Goal: Information Seeking & Learning: Learn about a topic

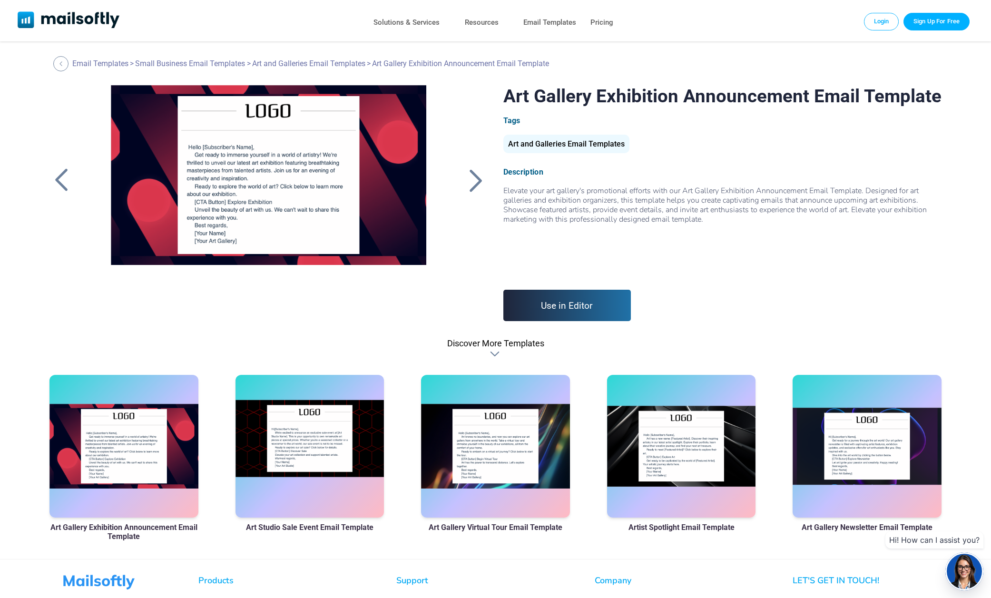
click at [306, 451] on div at bounding box center [309, 446] width 148 height 143
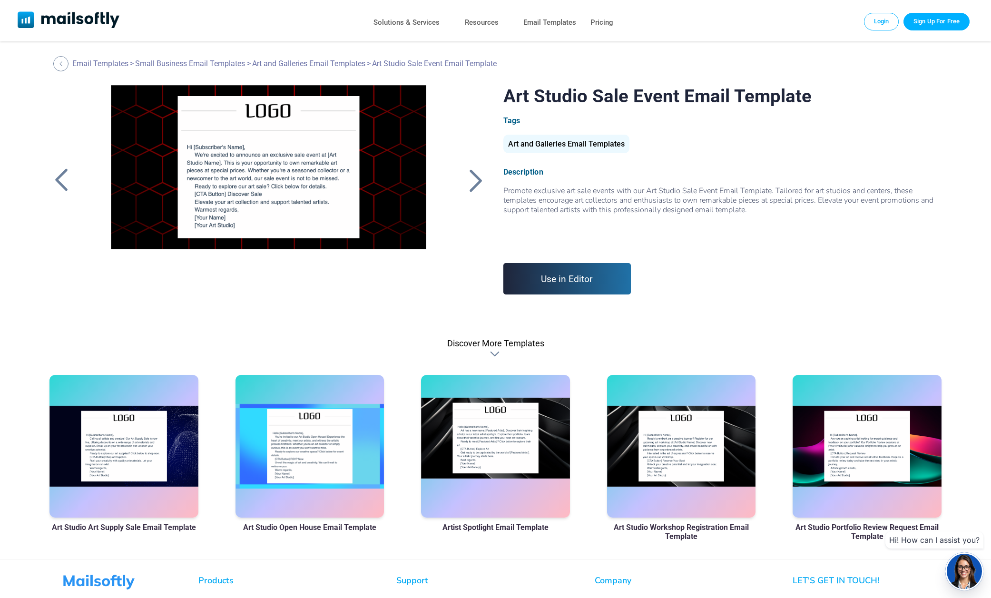
click at [471, 460] on div at bounding box center [495, 446] width 148 height 143
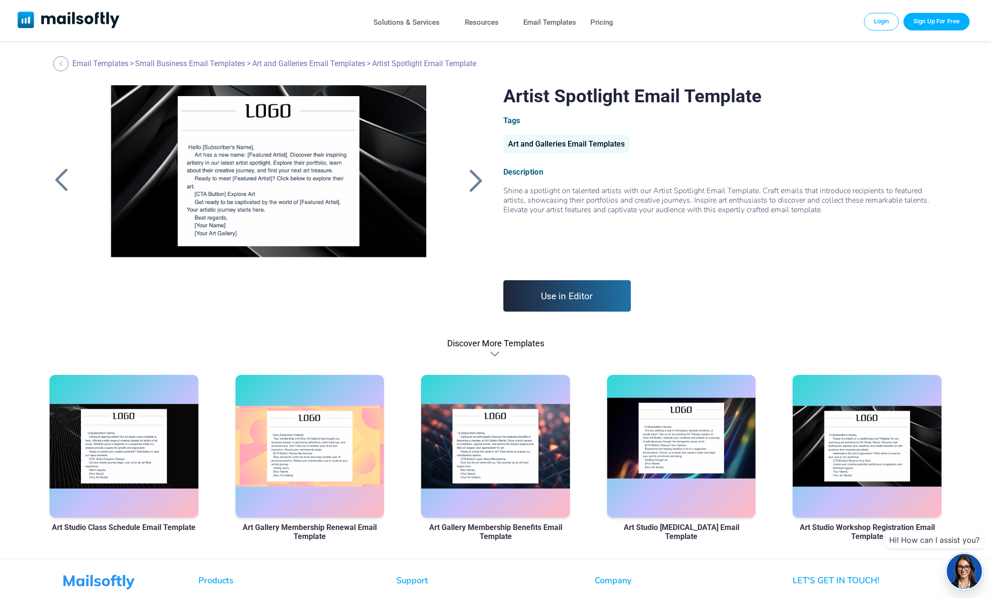
click at [679, 465] on div at bounding box center [681, 446] width 148 height 143
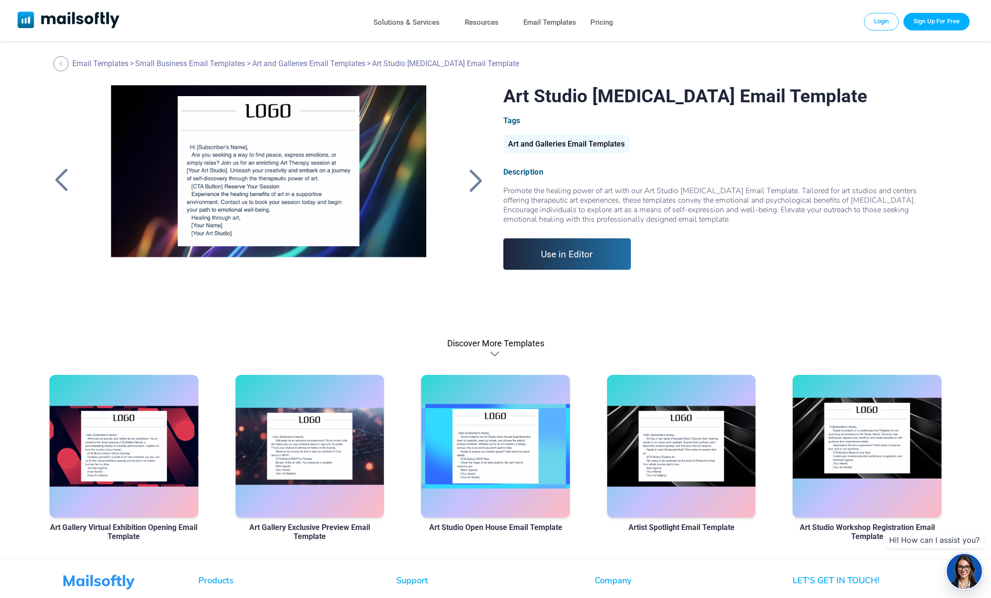
click at [833, 426] on div at bounding box center [866, 446] width 148 height 143
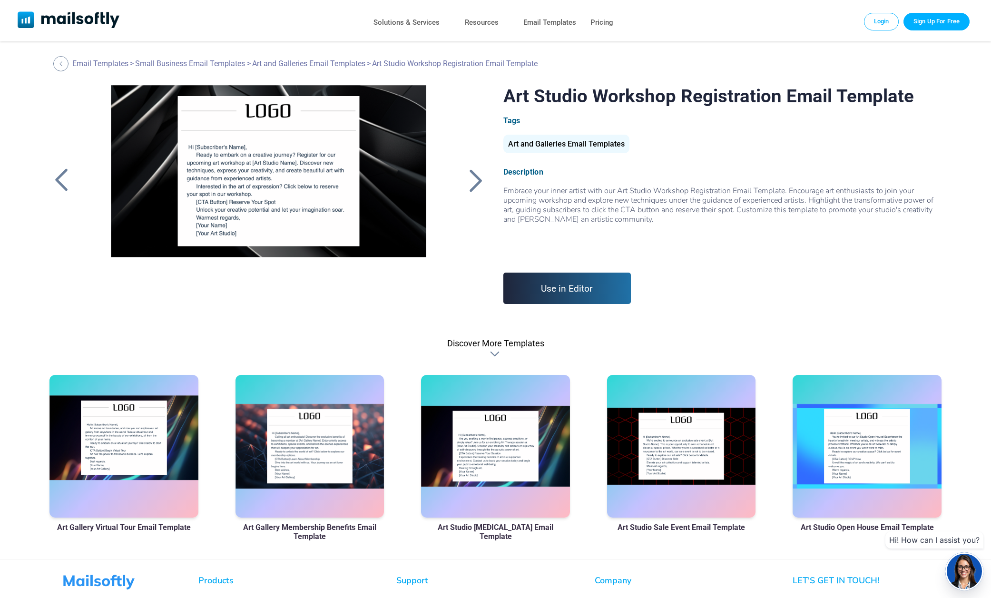
click at [119, 429] on div at bounding box center [123, 446] width 148 height 143
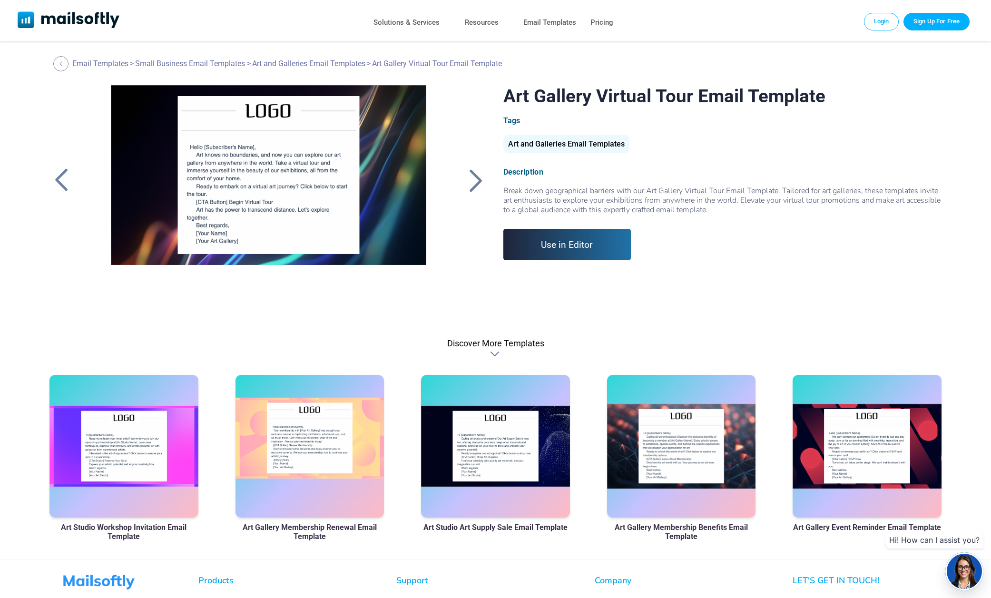
click at [358, 458] on div at bounding box center [309, 446] width 148 height 143
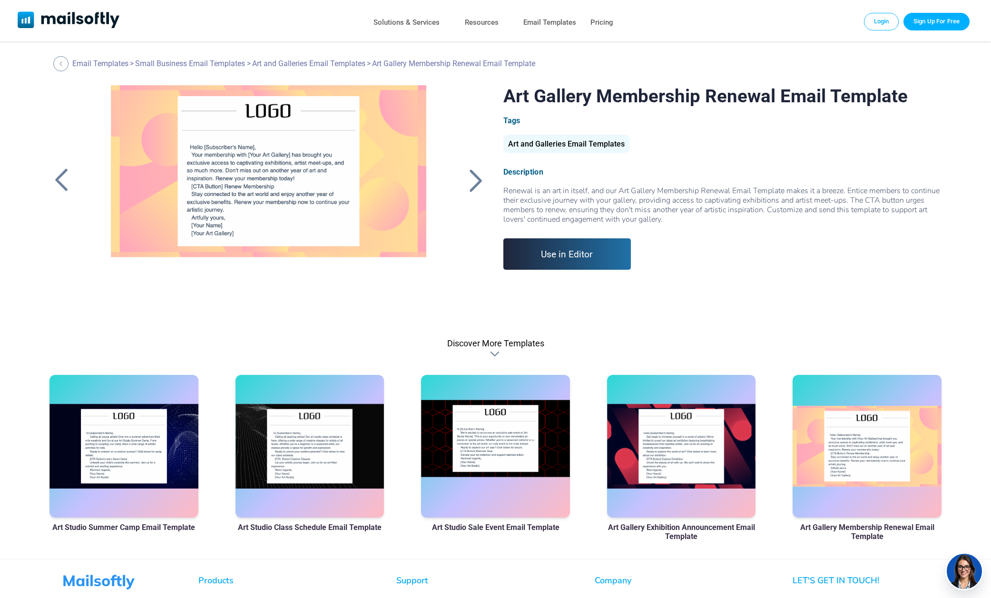
click at [514, 472] on div at bounding box center [495, 446] width 148 height 143
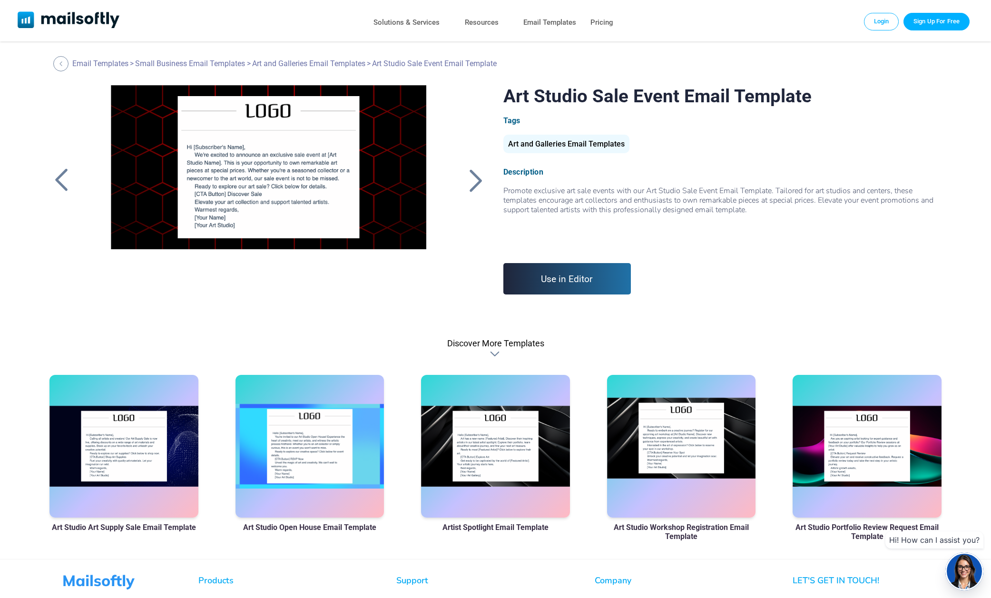
click at [693, 468] on div at bounding box center [681, 446] width 148 height 143
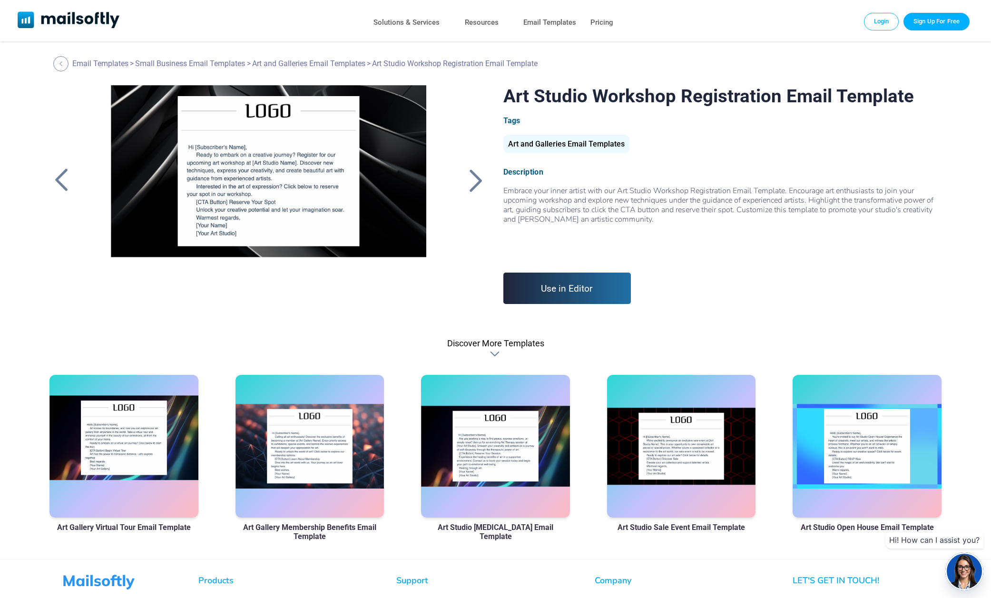
click at [134, 466] on div at bounding box center [123, 446] width 148 height 143
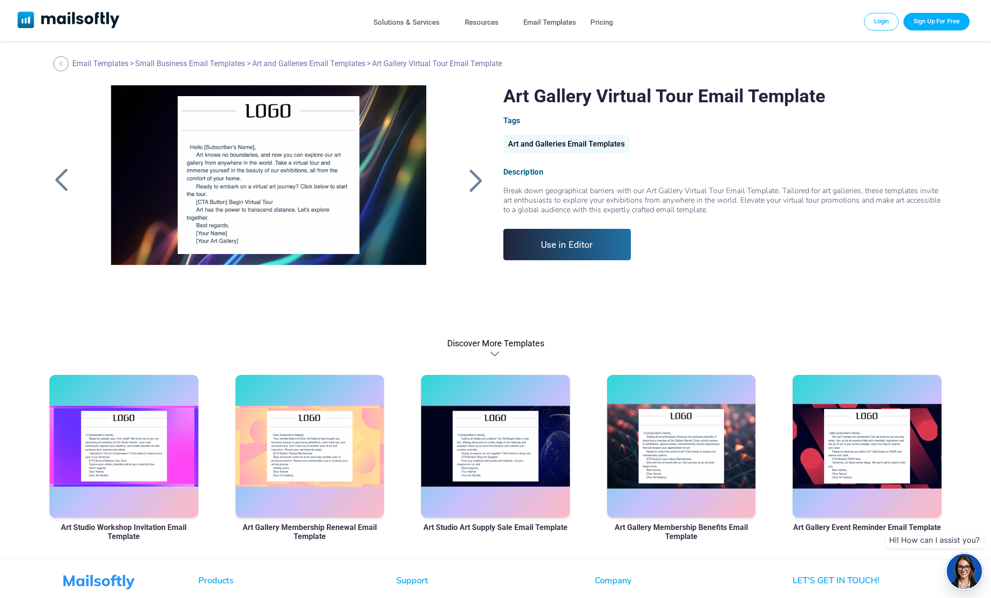
click at [63, 184] on div at bounding box center [61, 180] width 24 height 25
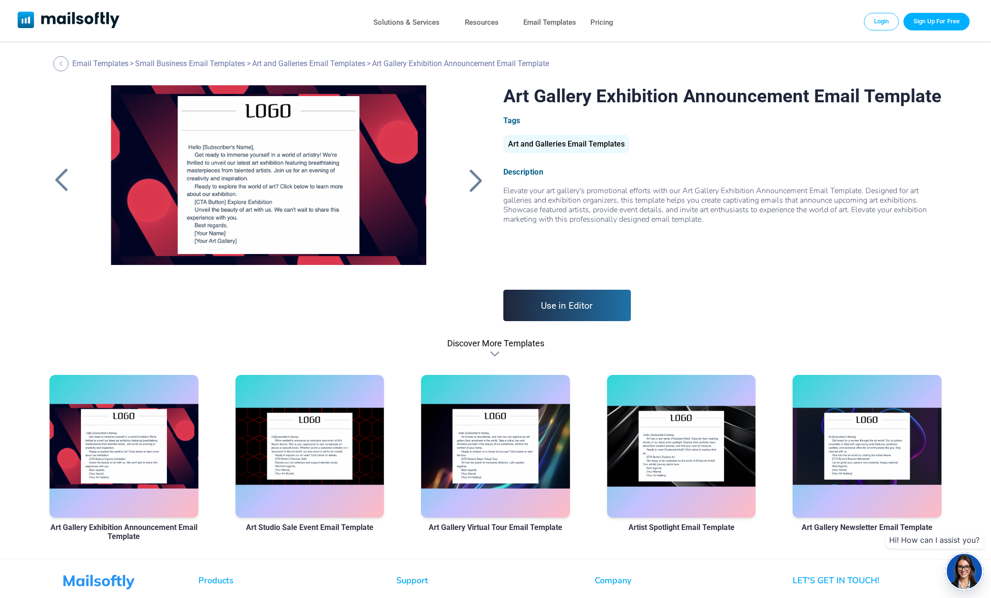
click at [63, 184] on div at bounding box center [61, 180] width 24 height 25
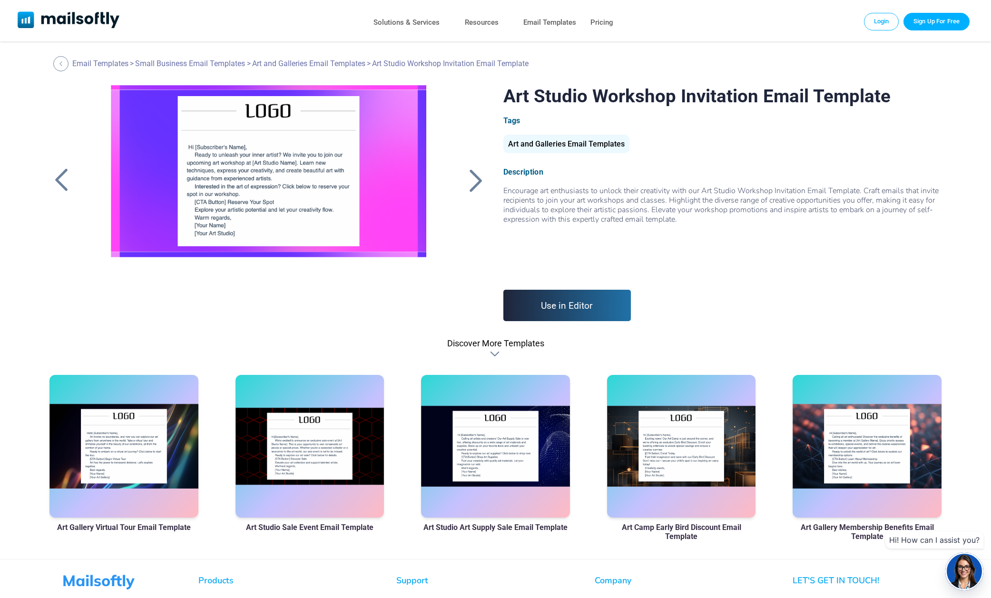
click at [63, 184] on div at bounding box center [61, 180] width 24 height 25
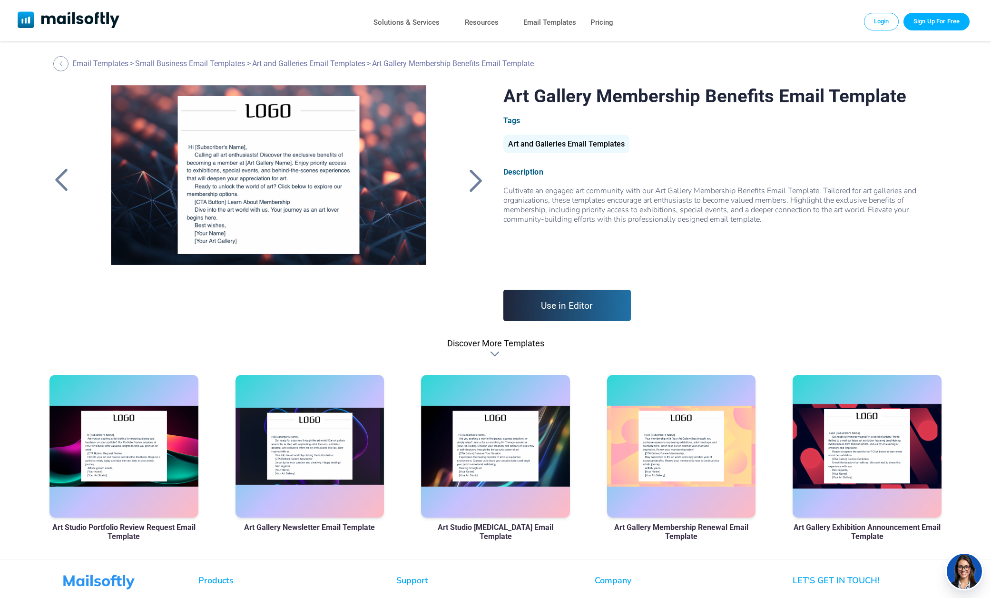
click at [57, 178] on div at bounding box center [61, 180] width 24 height 25
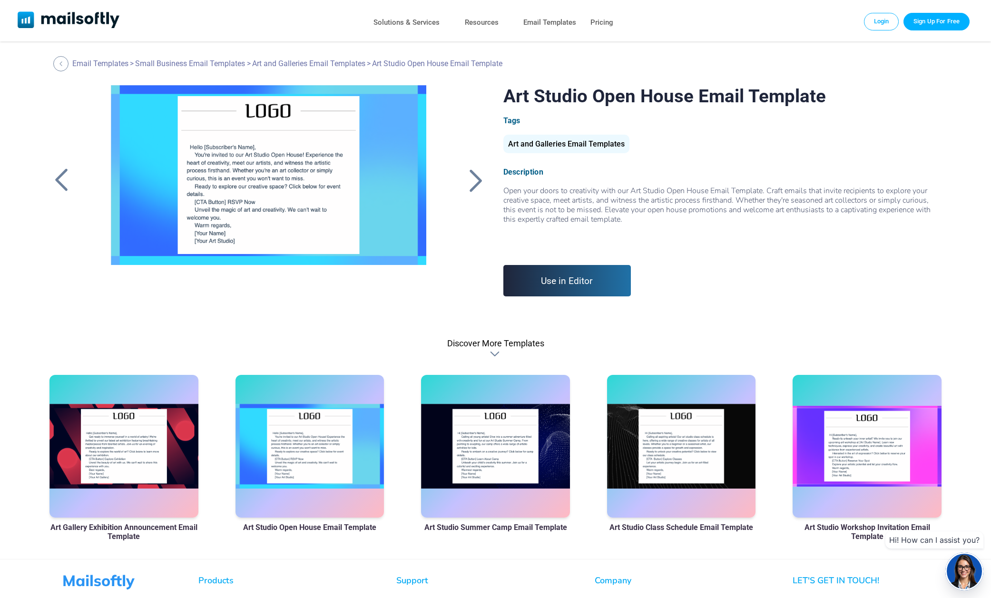
click at [64, 180] on div at bounding box center [61, 180] width 24 height 25
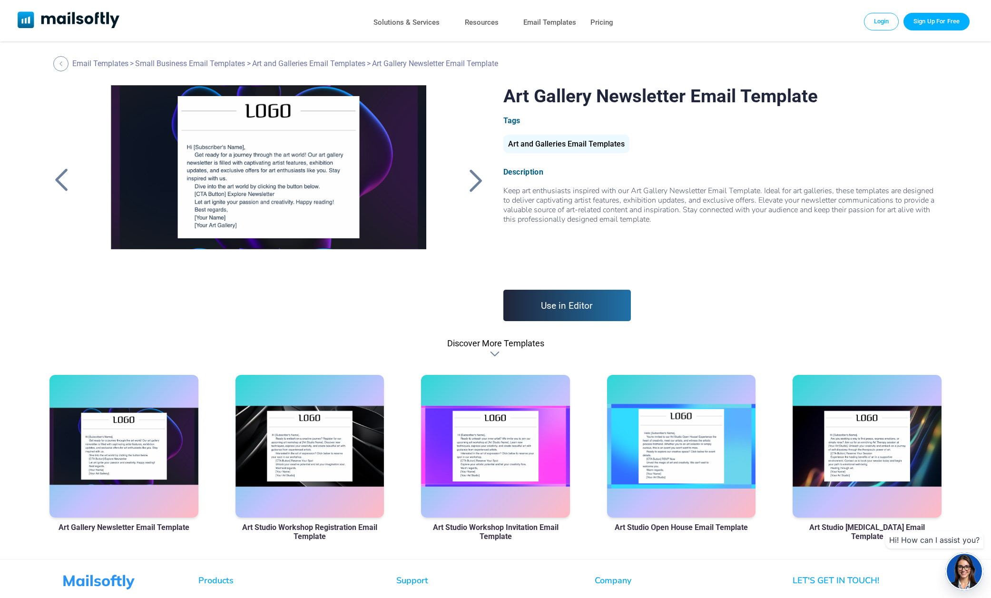
click at [61, 182] on div at bounding box center [61, 180] width 24 height 25
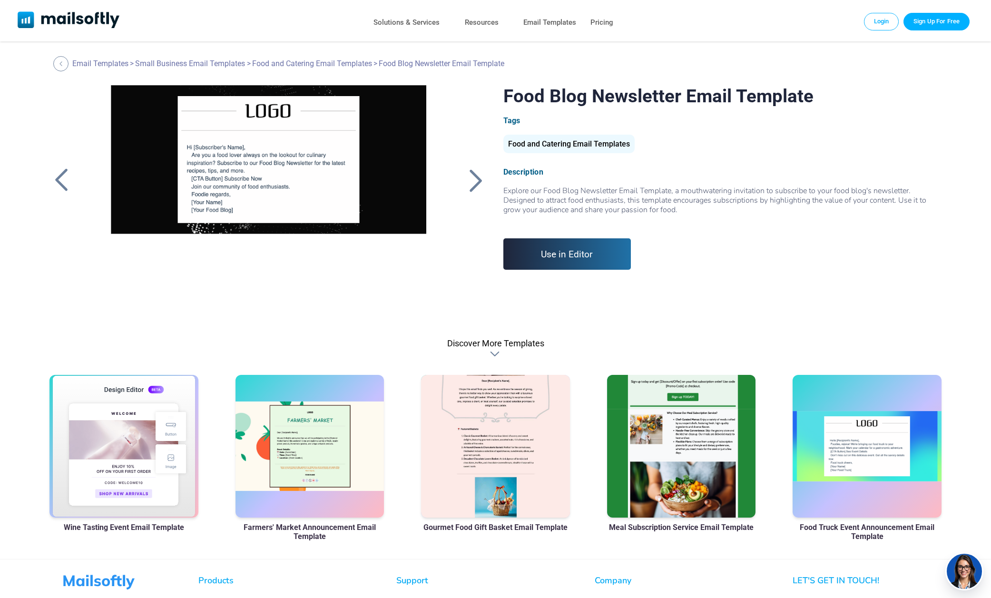
click at [61, 182] on div at bounding box center [61, 180] width 24 height 25
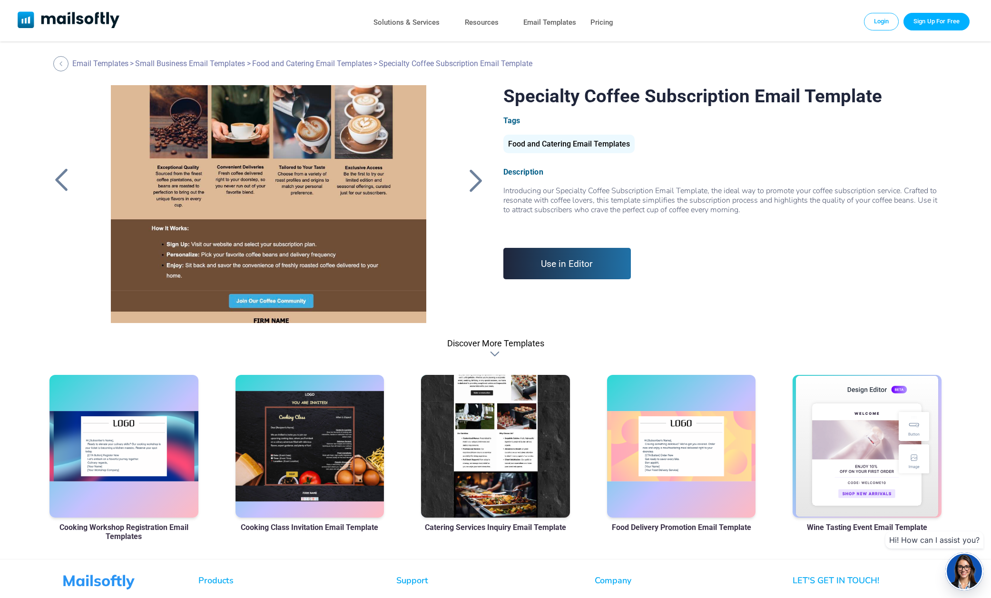
scroll to position [267, 0]
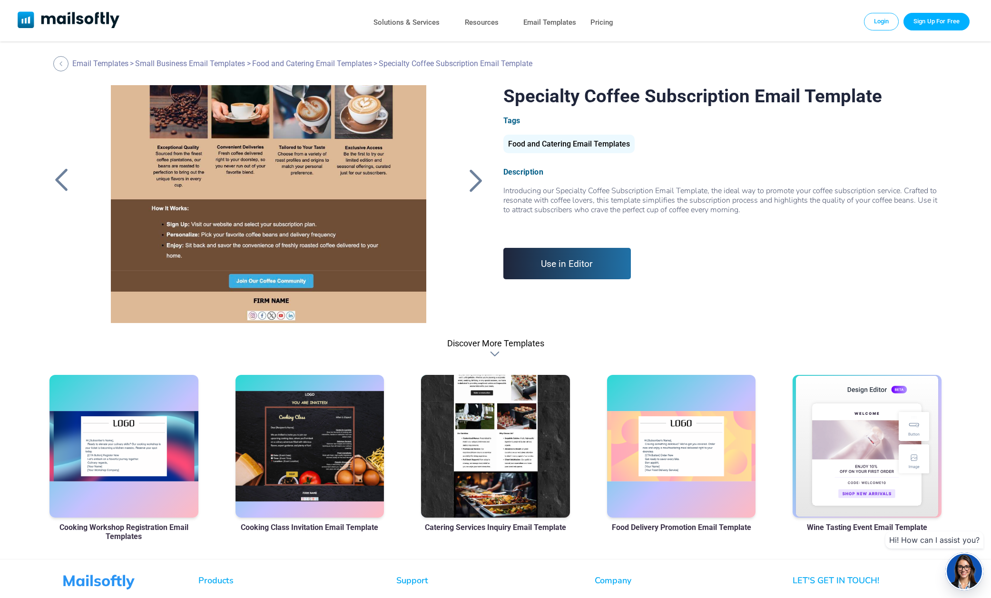
click at [468, 178] on div at bounding box center [476, 180] width 24 height 25
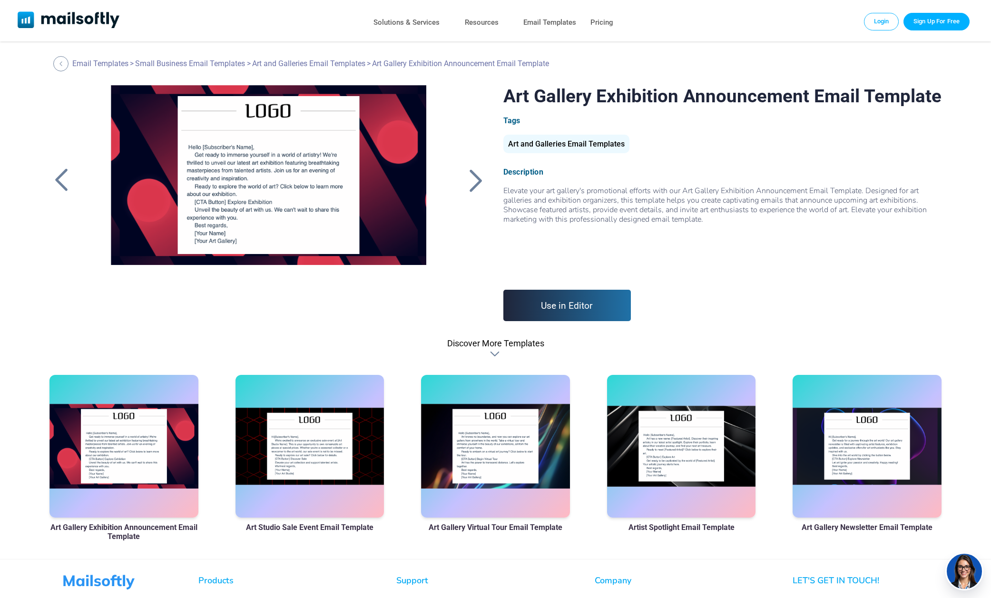
drag, startPoint x: 0, startPoint y: 0, endPoint x: 467, endPoint y: 179, distance: 499.8
click at [467, 179] on div at bounding box center [476, 180] width 24 height 25
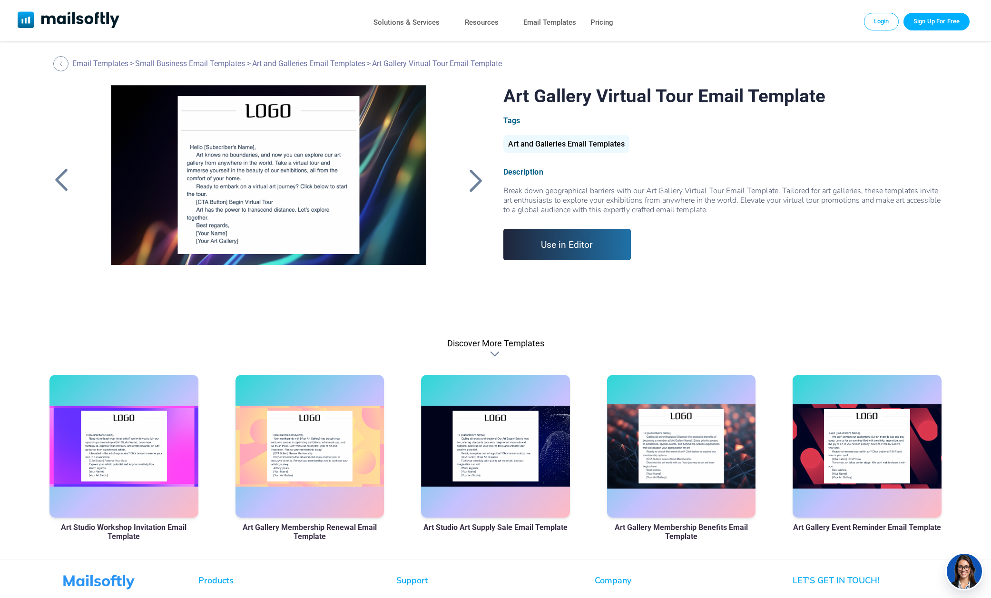
drag, startPoint x: 0, startPoint y: 0, endPoint x: 467, endPoint y: 180, distance: 499.9
click at [467, 180] on div at bounding box center [476, 180] width 24 height 25
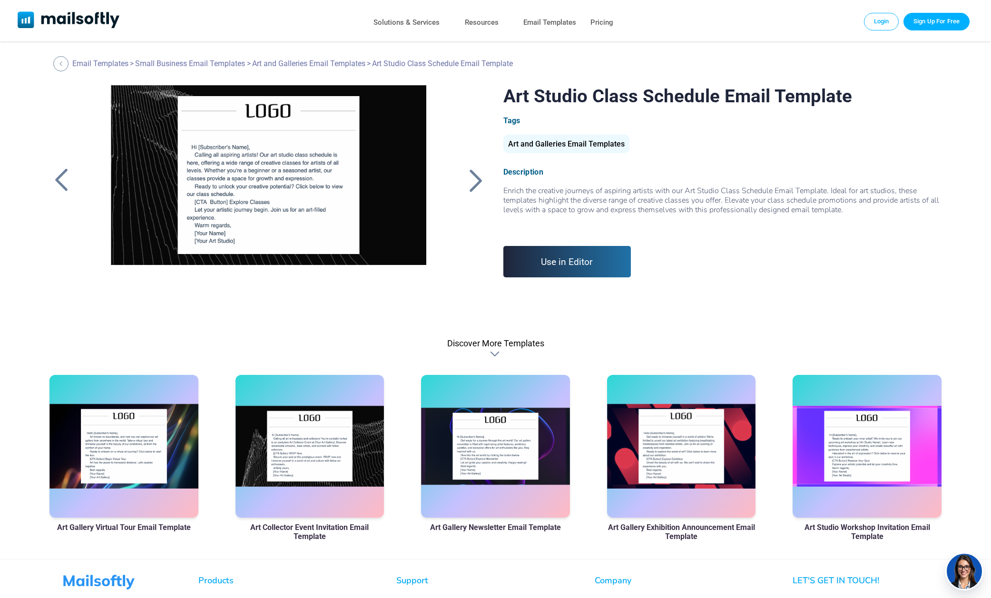
drag, startPoint x: 0, startPoint y: 0, endPoint x: 467, endPoint y: 181, distance: 500.3
click at [467, 181] on div at bounding box center [476, 180] width 24 height 25
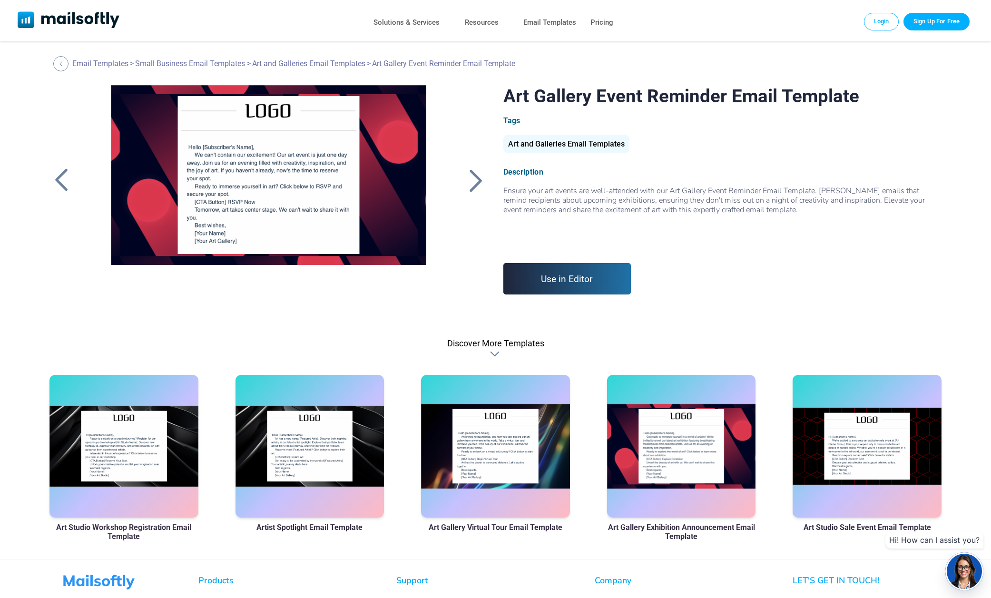
click at [473, 176] on div at bounding box center [476, 180] width 24 height 25
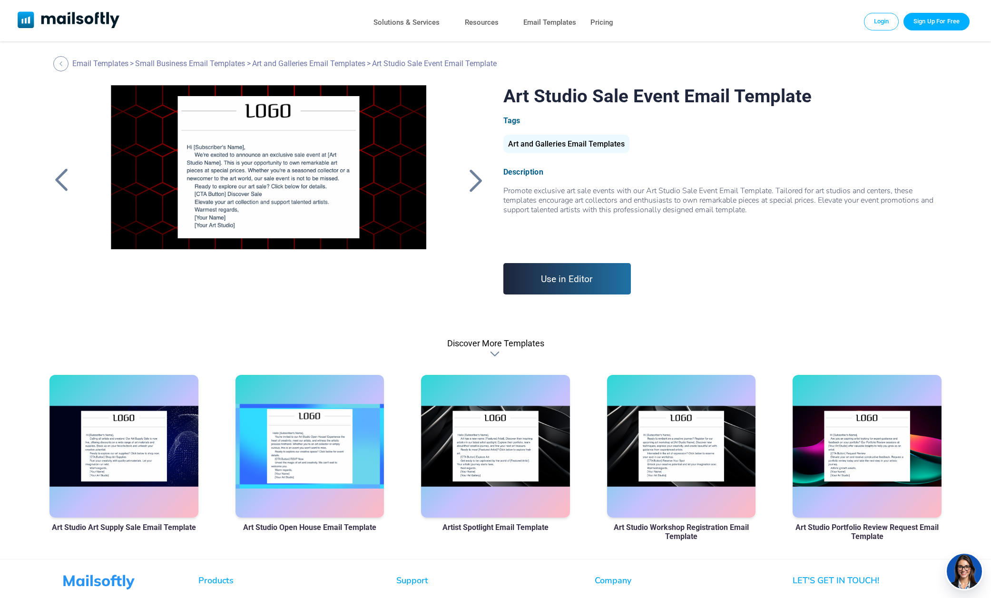
click at [472, 176] on div at bounding box center [476, 180] width 24 height 25
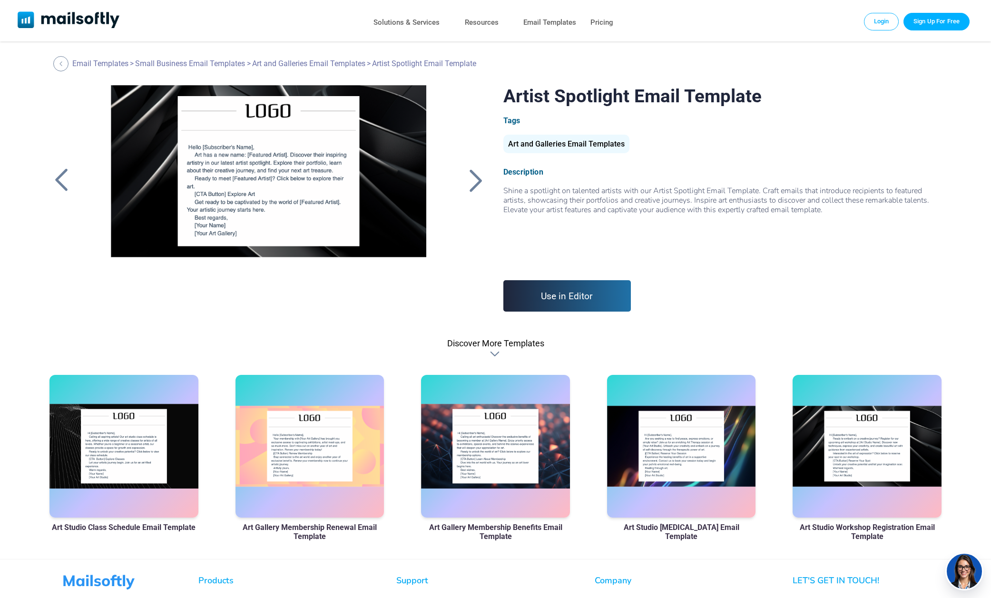
click at [473, 178] on div at bounding box center [476, 180] width 24 height 25
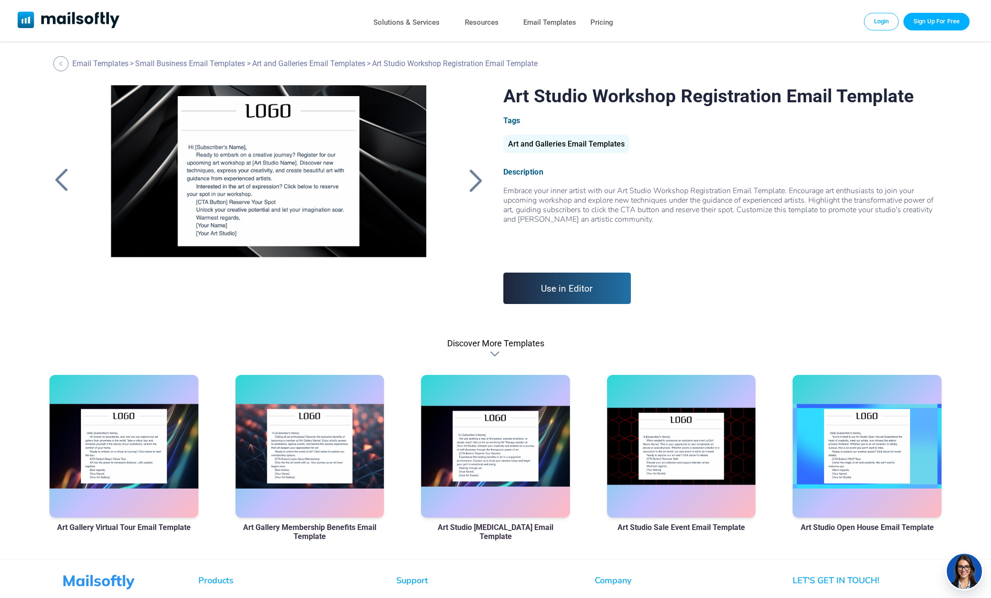
click at [473, 179] on div at bounding box center [476, 180] width 24 height 25
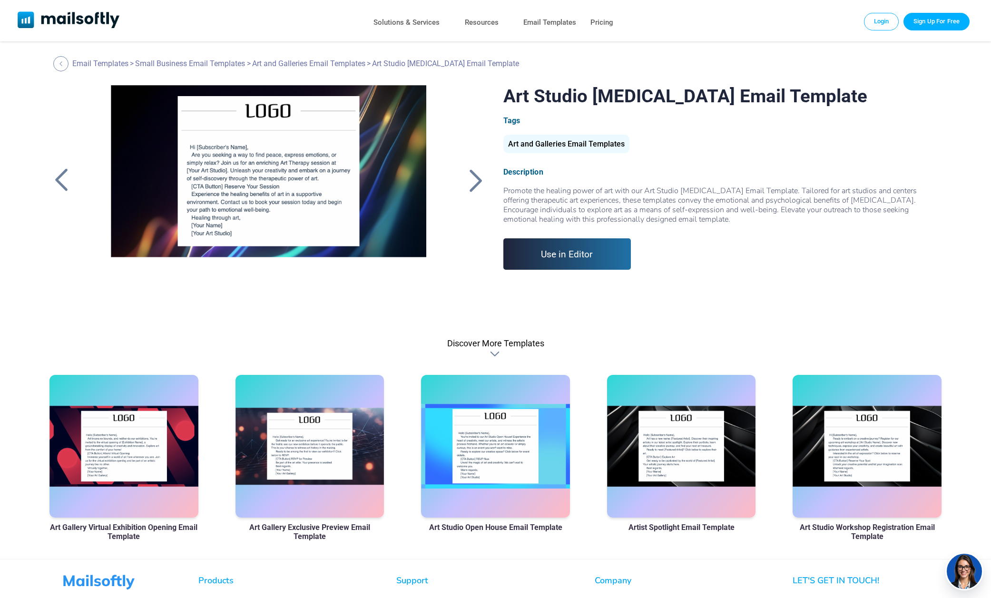
click at [472, 180] on div at bounding box center [476, 180] width 24 height 25
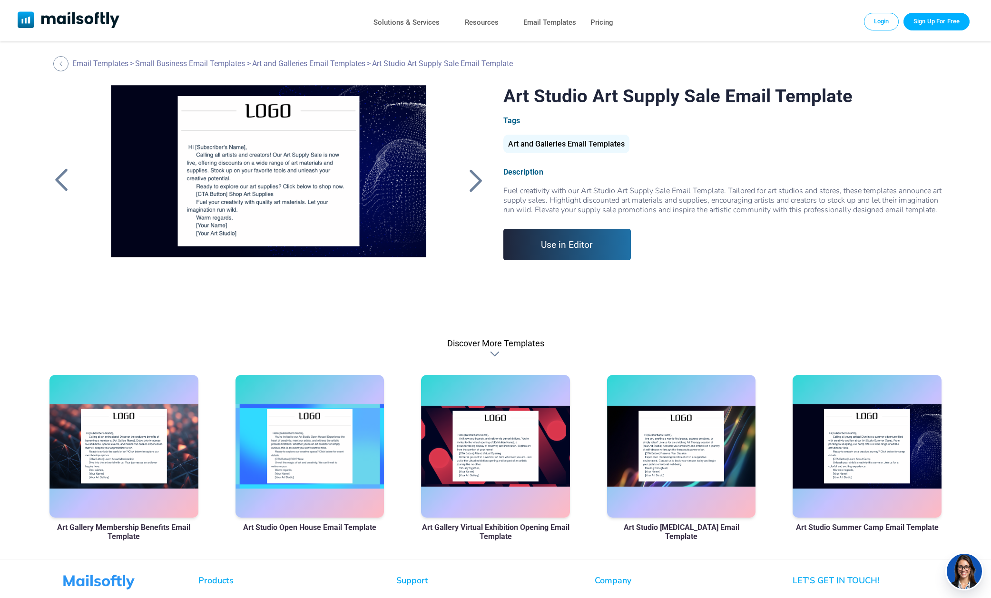
click at [466, 181] on div at bounding box center [476, 180] width 24 height 25
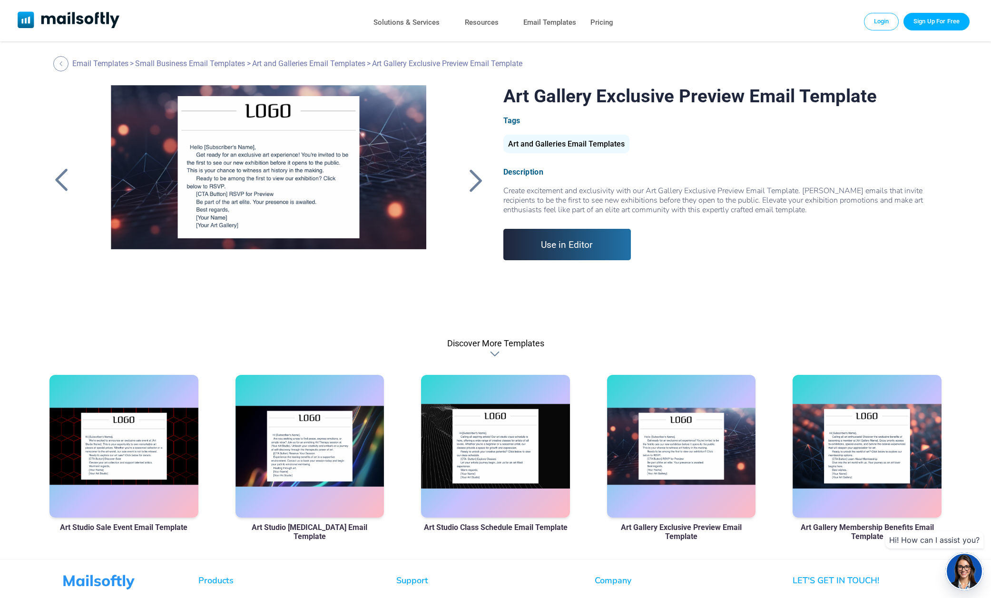
click at [476, 179] on div at bounding box center [476, 180] width 24 height 25
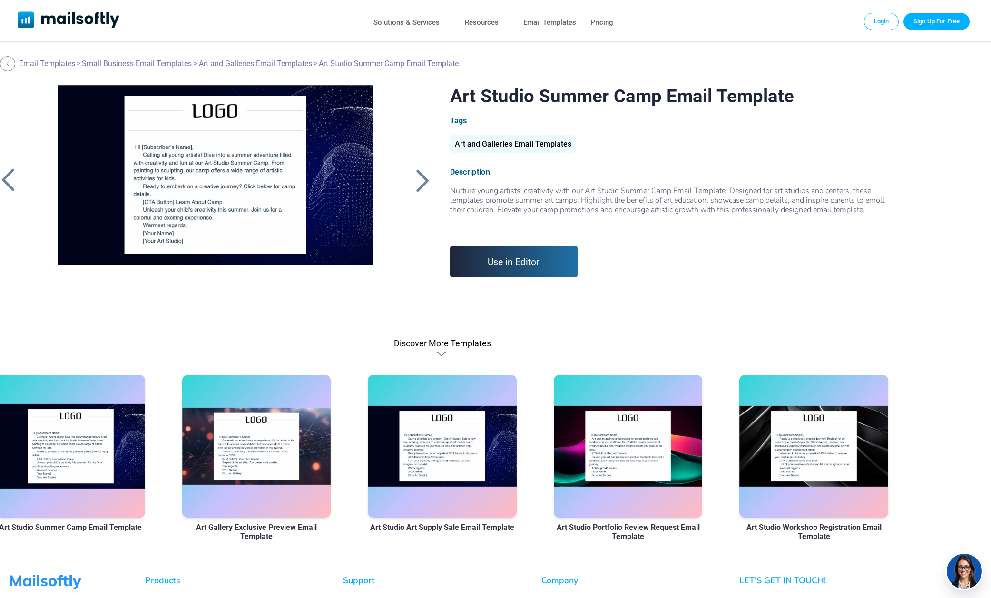
scroll to position [0, 53]
click at [9, 183] on div at bounding box center [8, 180] width 24 height 25
